Goal: Task Accomplishment & Management: Manage account settings

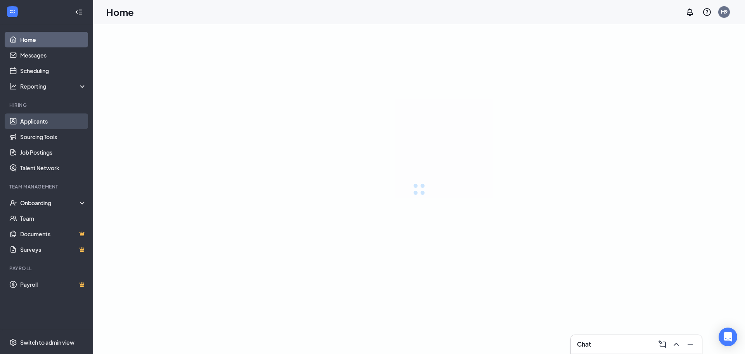
click at [32, 119] on link "Applicants" at bounding box center [53, 121] width 66 height 16
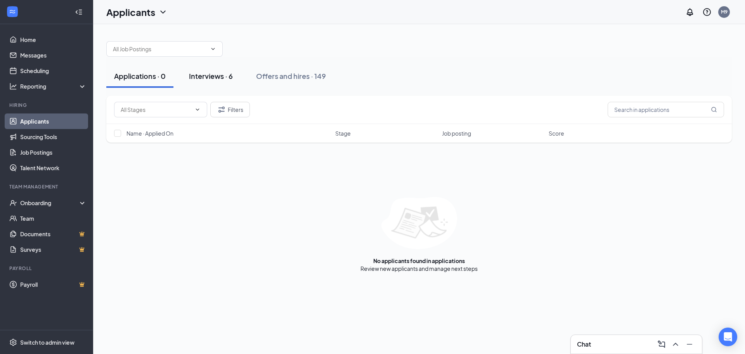
click at [196, 74] on div "Interviews · 6" at bounding box center [211, 76] width 44 height 10
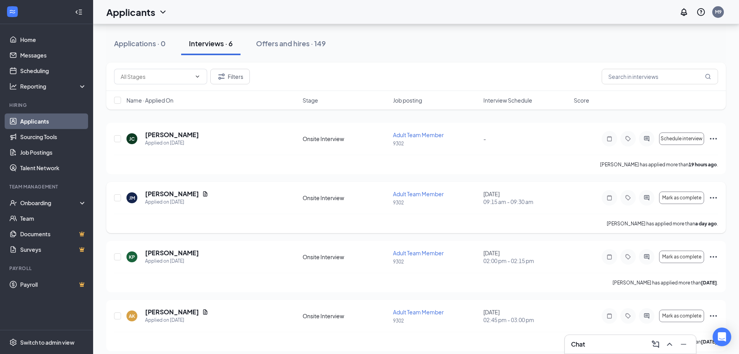
scroll to position [78, 0]
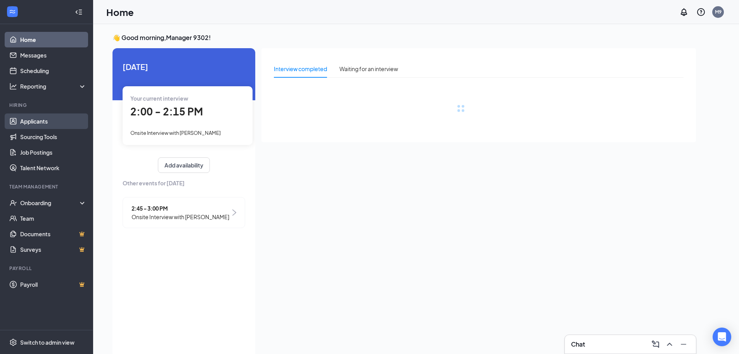
click at [46, 120] on link "Applicants" at bounding box center [53, 121] width 66 height 16
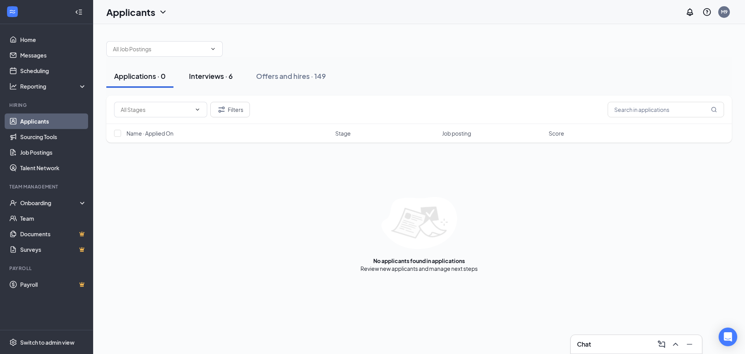
click at [224, 76] on div "Interviews · 6" at bounding box center [211, 76] width 44 height 10
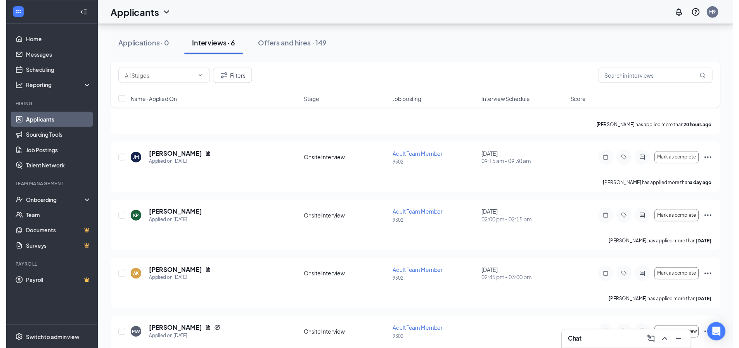
scroll to position [78, 0]
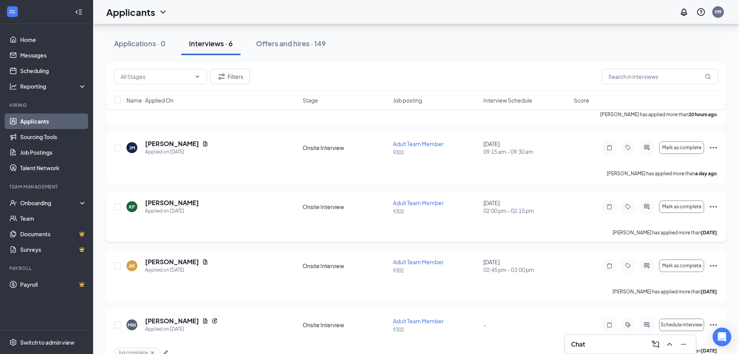
click at [714, 208] on icon "Ellipses" at bounding box center [713, 206] width 9 height 9
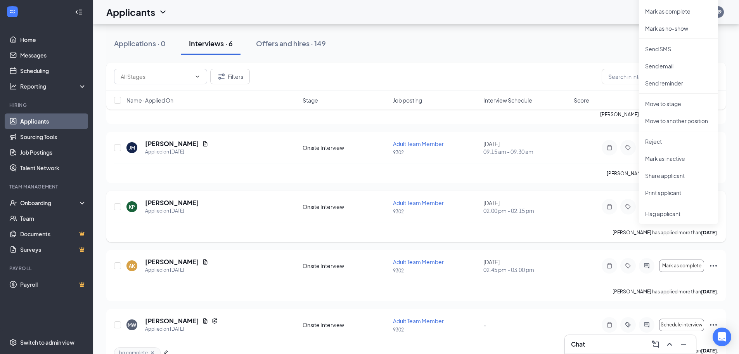
click at [556, 223] on div "Kaleen Pavlich has applied more than 3 days ago ." at bounding box center [416, 231] width 604 height 19
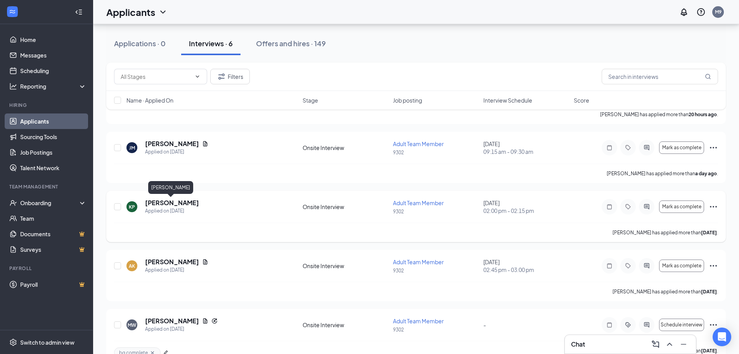
click at [174, 203] on h5 "[PERSON_NAME]" at bounding box center [172, 202] width 54 height 9
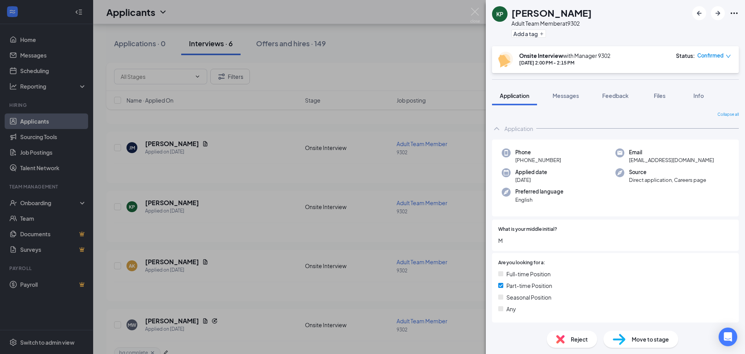
click at [735, 14] on icon "Ellipses" at bounding box center [734, 13] width 9 height 9
click at [449, 24] on div "KP Kaleen Pavlich Adult Team Member at 9302 Add a tag Onsite Interview with Man…" at bounding box center [372, 177] width 745 height 354
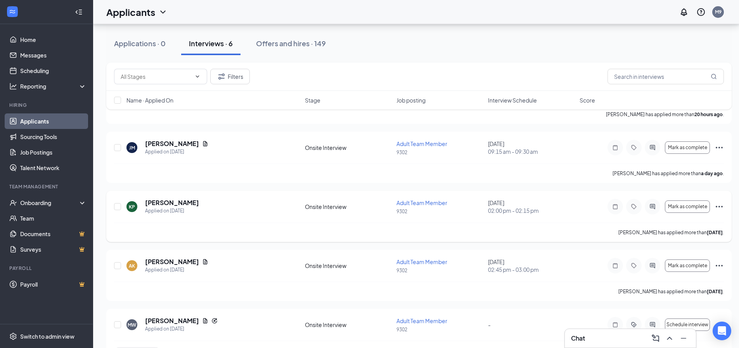
click at [714, 206] on div "Mark as complete" at bounding box center [666, 207] width 116 height 16
click at [720, 208] on icon "Ellipses" at bounding box center [719, 206] width 9 height 9
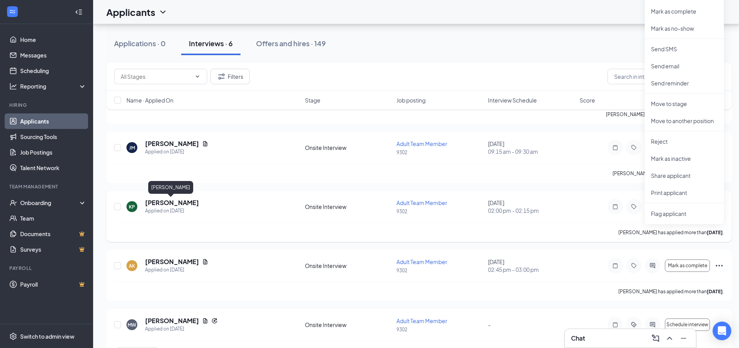
drag, startPoint x: 154, startPoint y: 203, endPoint x: 151, endPoint y: 198, distance: 5.8
click at [154, 203] on h5 "[PERSON_NAME]" at bounding box center [172, 202] width 54 height 9
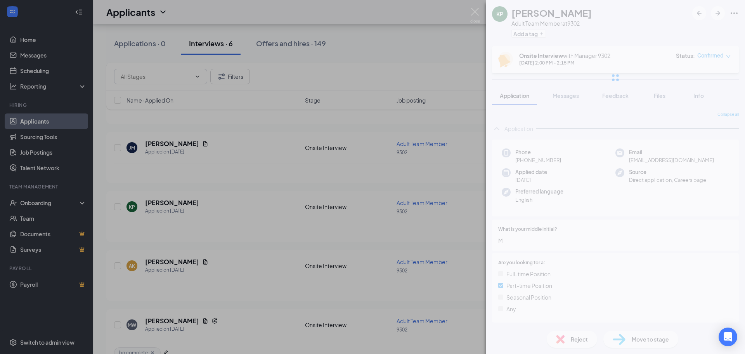
click at [405, 67] on div "KP Kaleen Pavlich Adult Team Member at 9302 Add a tag Onsite Interview with Man…" at bounding box center [372, 177] width 745 height 354
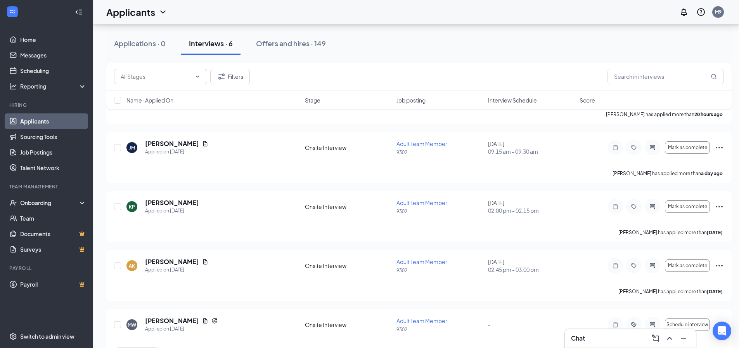
click at [45, 40] on link "Home" at bounding box center [53, 40] width 66 height 16
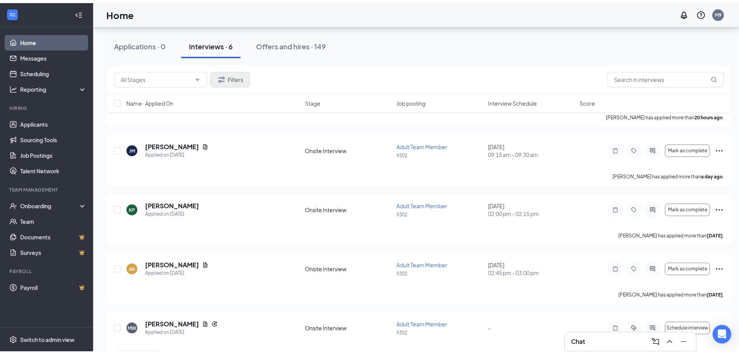
scroll to position [16, 0]
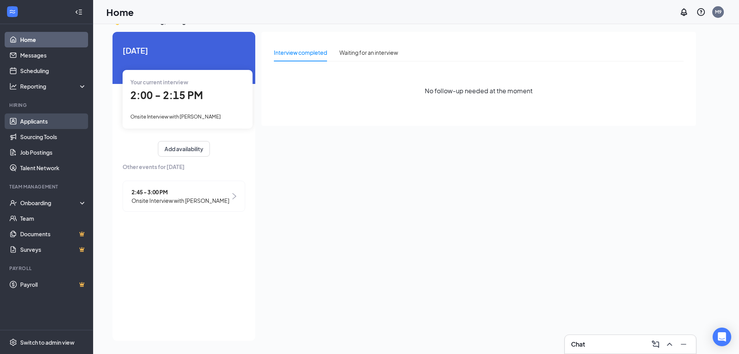
click at [33, 116] on link "Applicants" at bounding box center [53, 121] width 66 height 16
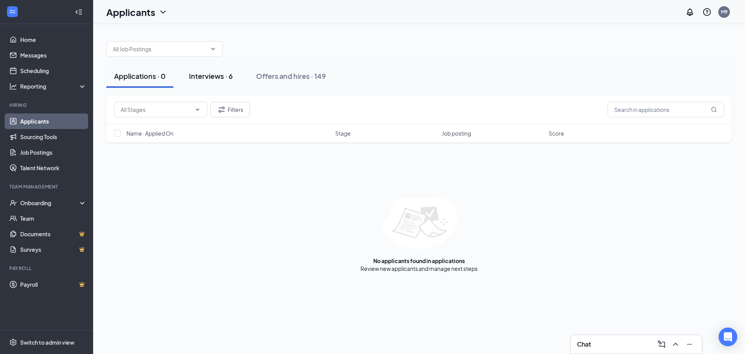
drag, startPoint x: 188, startPoint y: 71, endPoint x: 198, endPoint y: 79, distance: 12.6
click at [189, 71] on button "Interviews · 6" at bounding box center [210, 75] width 59 height 23
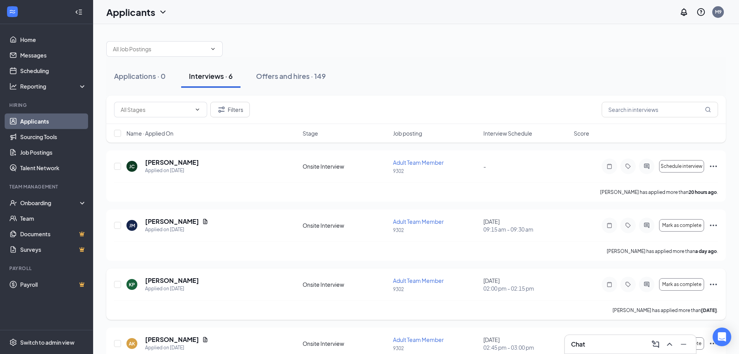
click at [717, 284] on icon "Ellipses" at bounding box center [713, 284] width 7 height 2
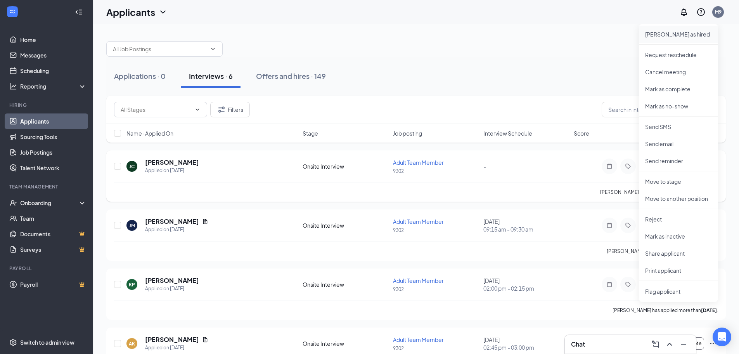
click at [672, 31] on p "Mark as hired" at bounding box center [678, 34] width 67 height 8
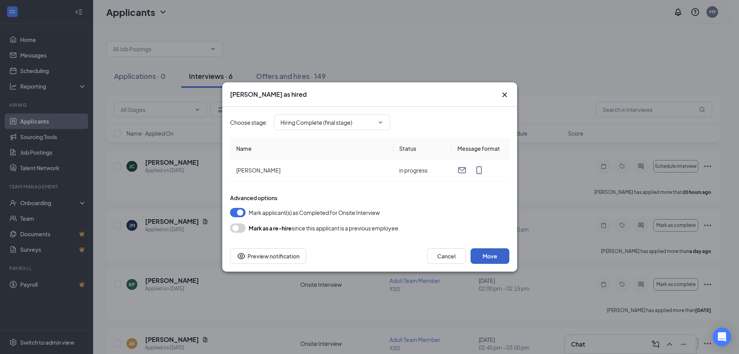
click at [477, 253] on button "Move" at bounding box center [490, 256] width 39 height 16
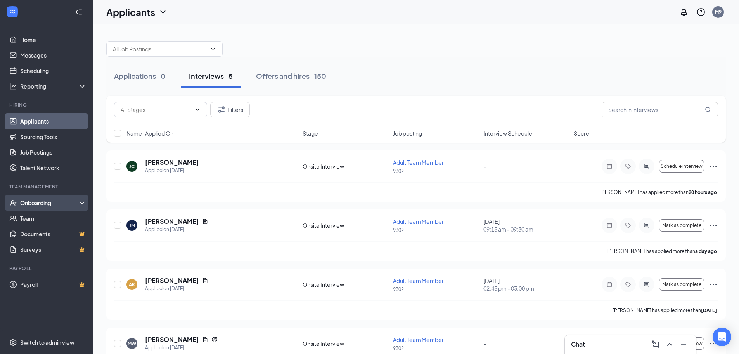
click at [41, 203] on div "Onboarding" at bounding box center [50, 203] width 60 height 8
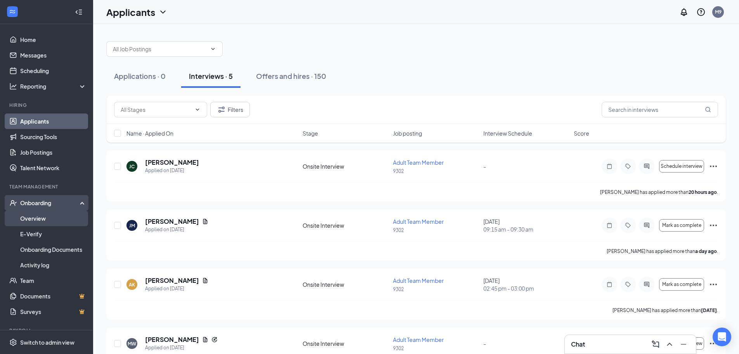
click at [40, 218] on link "Overview" at bounding box center [53, 218] width 66 height 16
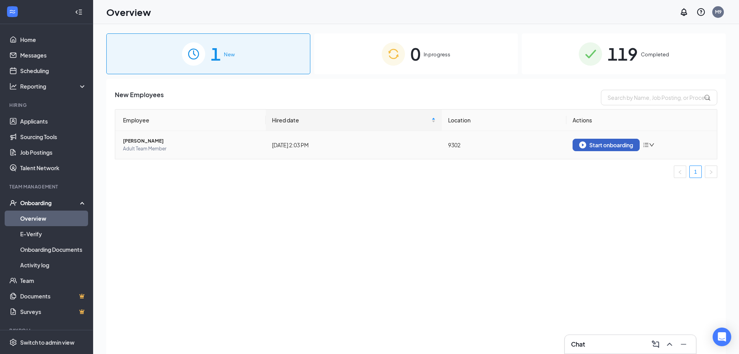
click at [612, 146] on div "Start onboarding" at bounding box center [606, 144] width 54 height 7
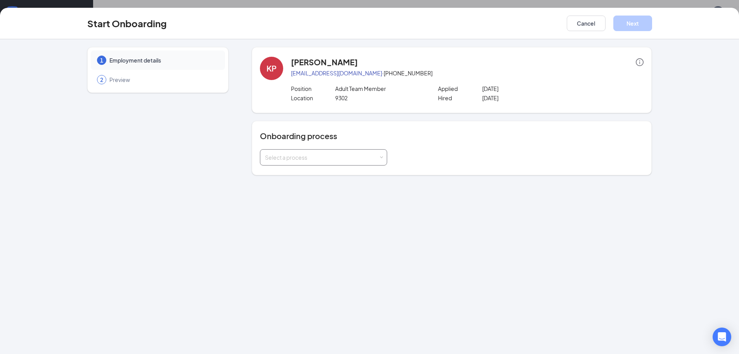
click at [326, 155] on div "Select a process" at bounding box center [322, 157] width 114 height 8
click at [323, 189] on li "Employee Onboarding" at bounding box center [323, 188] width 127 height 14
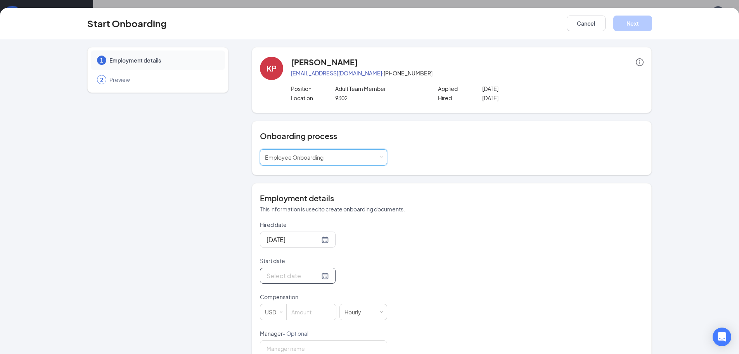
click at [291, 273] on input "Start date" at bounding box center [293, 275] width 53 height 10
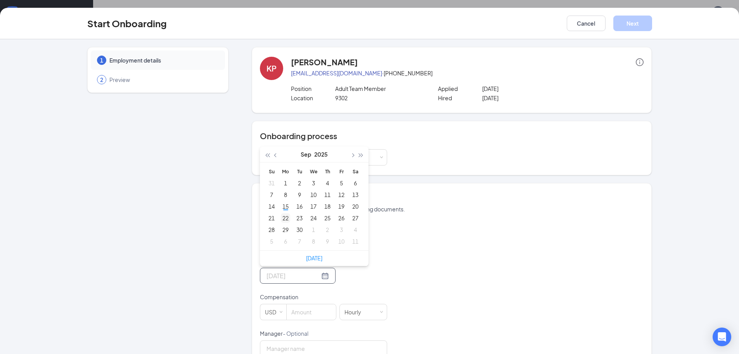
type input "Sep 22, 2025"
click at [282, 218] on div "22" at bounding box center [285, 217] width 9 height 9
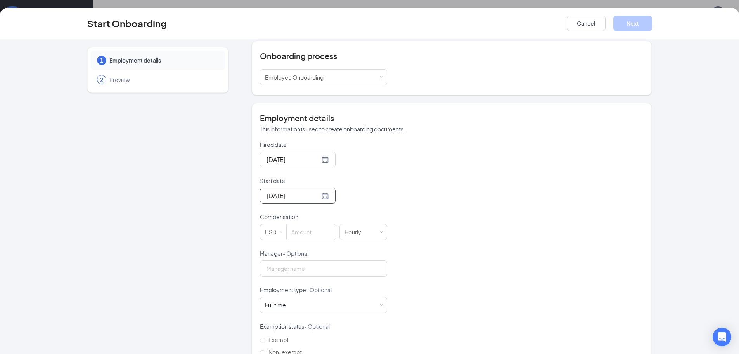
scroll to position [116, 0]
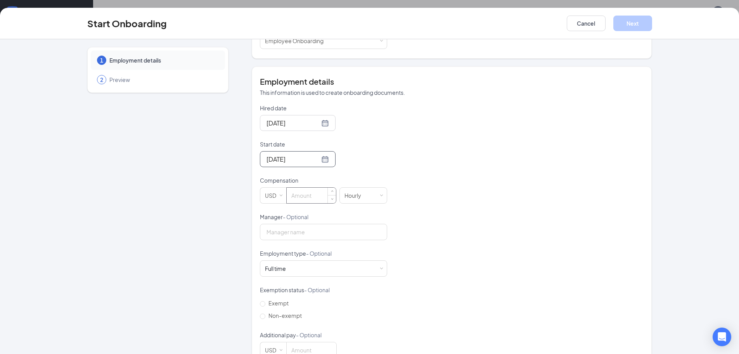
click at [300, 195] on input at bounding box center [311, 195] width 49 height 16
type input "12.75"
click at [295, 267] on div "Full time Works 30+ hours per week and is reasonably expected to work" at bounding box center [323, 268] width 117 height 16
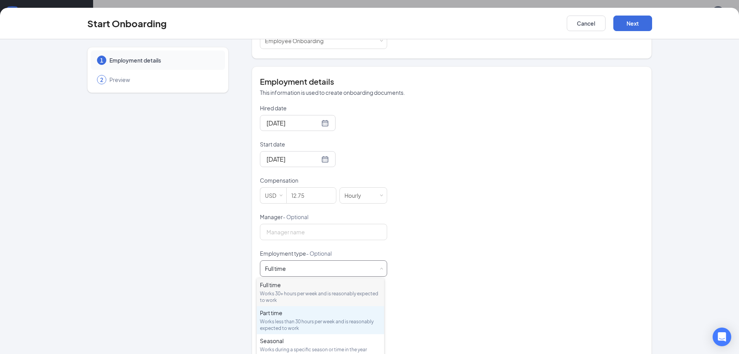
click at [288, 316] on div "Part time Works less than 30 hours per week and is reasonably expected to work" at bounding box center [320, 319] width 121 height 23
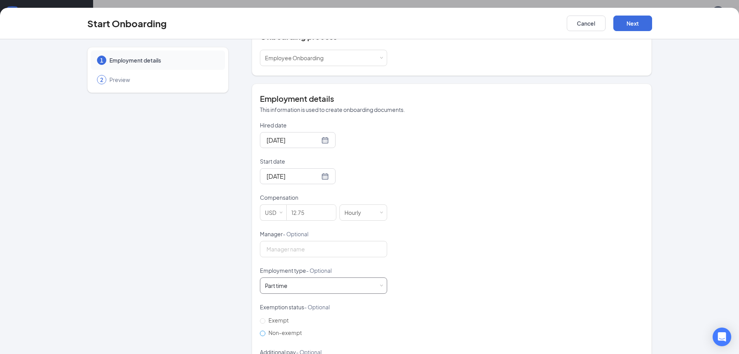
scroll to position [138, 0]
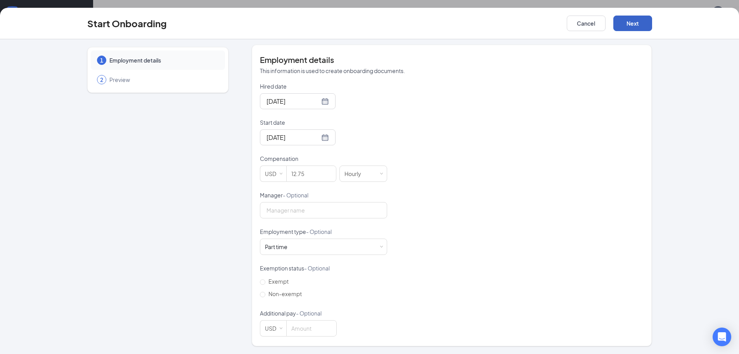
click at [626, 23] on button "Next" at bounding box center [633, 24] width 39 height 16
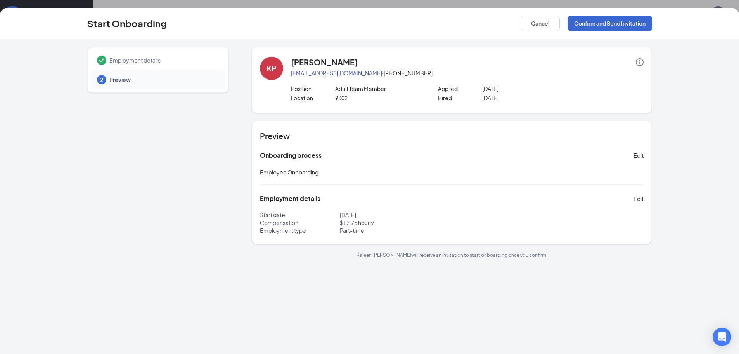
scroll to position [0, 0]
click at [624, 24] on button "Confirm and Send Invitation" at bounding box center [610, 24] width 85 height 16
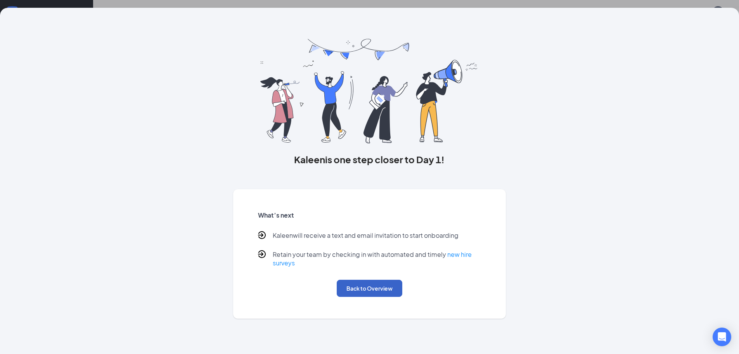
click at [369, 289] on button "Back to Overview" at bounding box center [370, 287] width 66 height 17
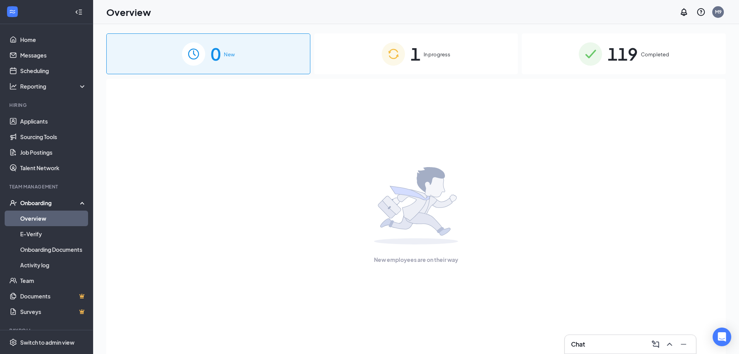
click at [434, 55] on span "In progress" at bounding box center [437, 54] width 27 height 8
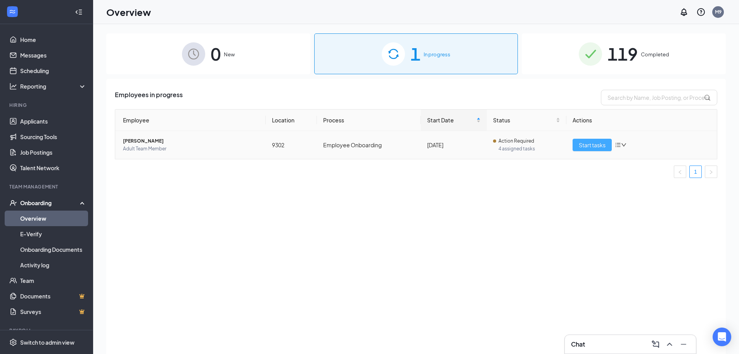
click at [597, 143] on span "Start tasks" at bounding box center [592, 144] width 27 height 9
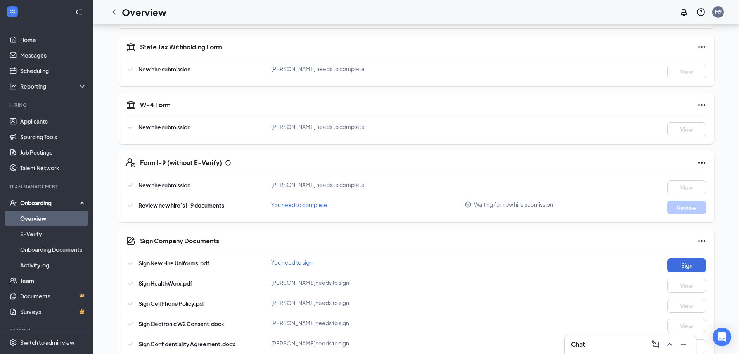
scroll to position [303, 0]
